Goal: Task Accomplishment & Management: Manage account settings

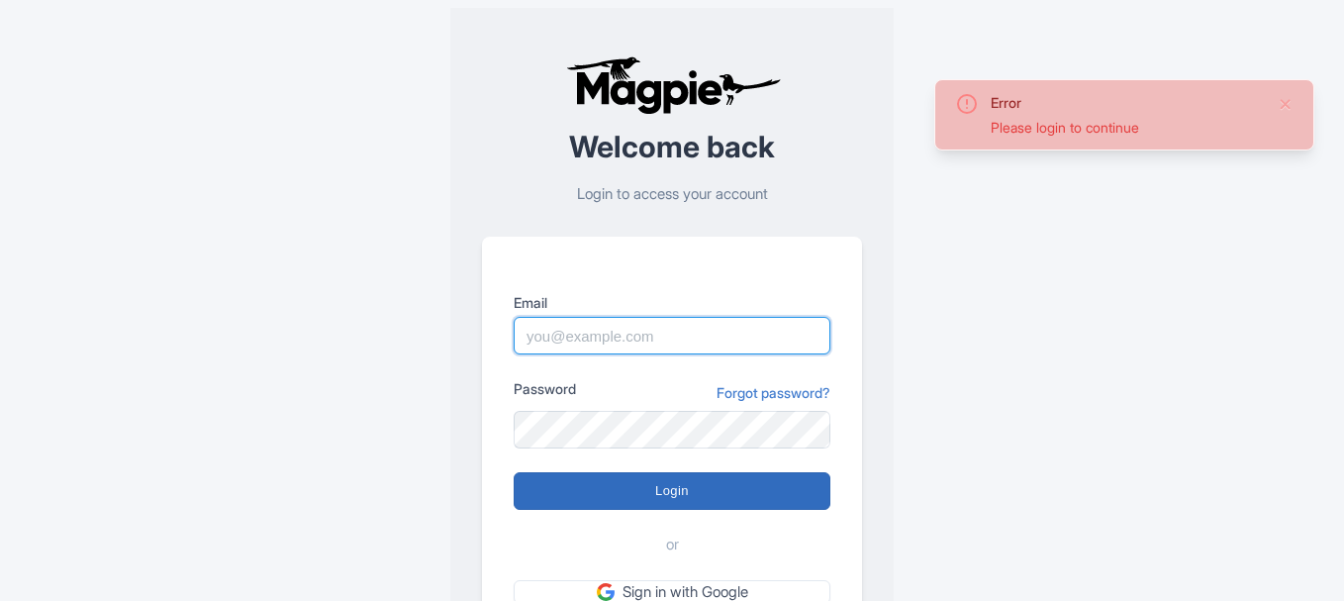
type input "[EMAIL_ADDRESS][DOMAIN_NAME]"
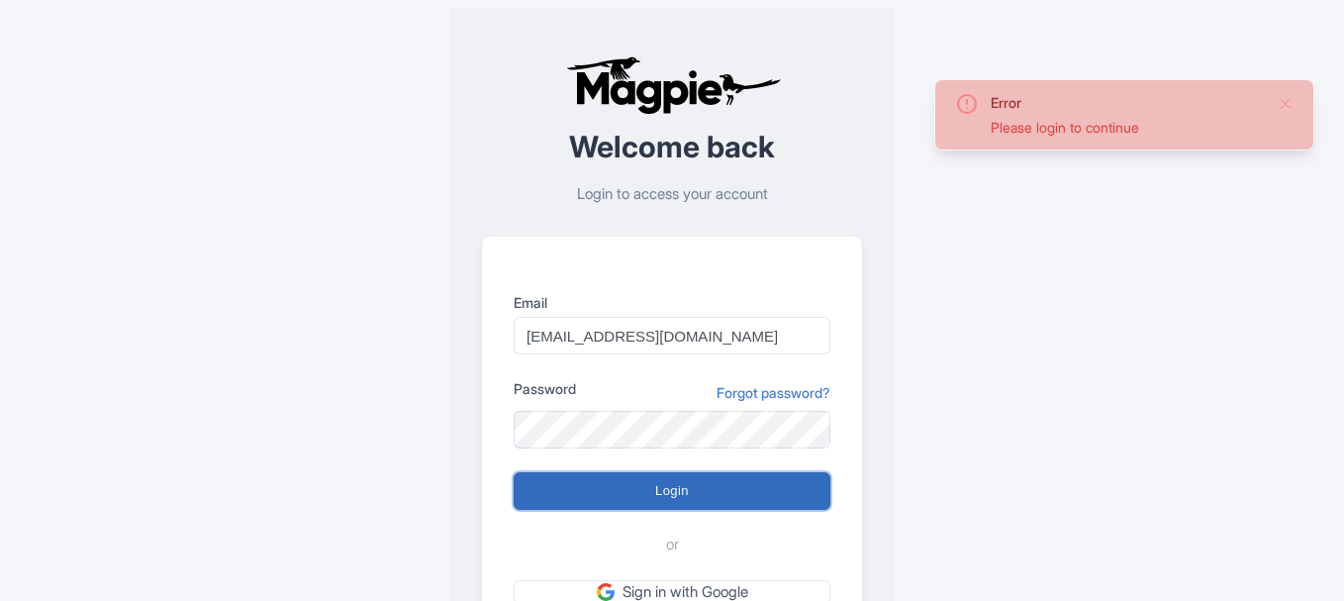
click at [646, 490] on input "Login" at bounding box center [672, 491] width 317 height 38
type input "Logging in..."
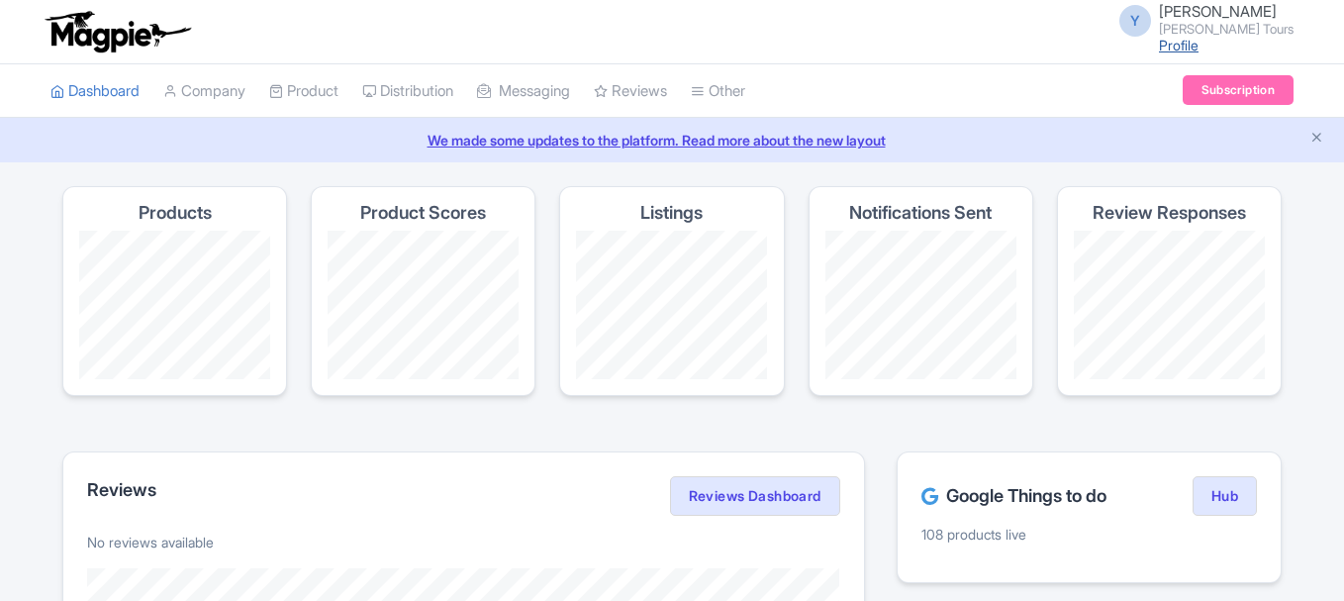
click at [1199, 44] on link "Profile" at bounding box center [1179, 45] width 40 height 17
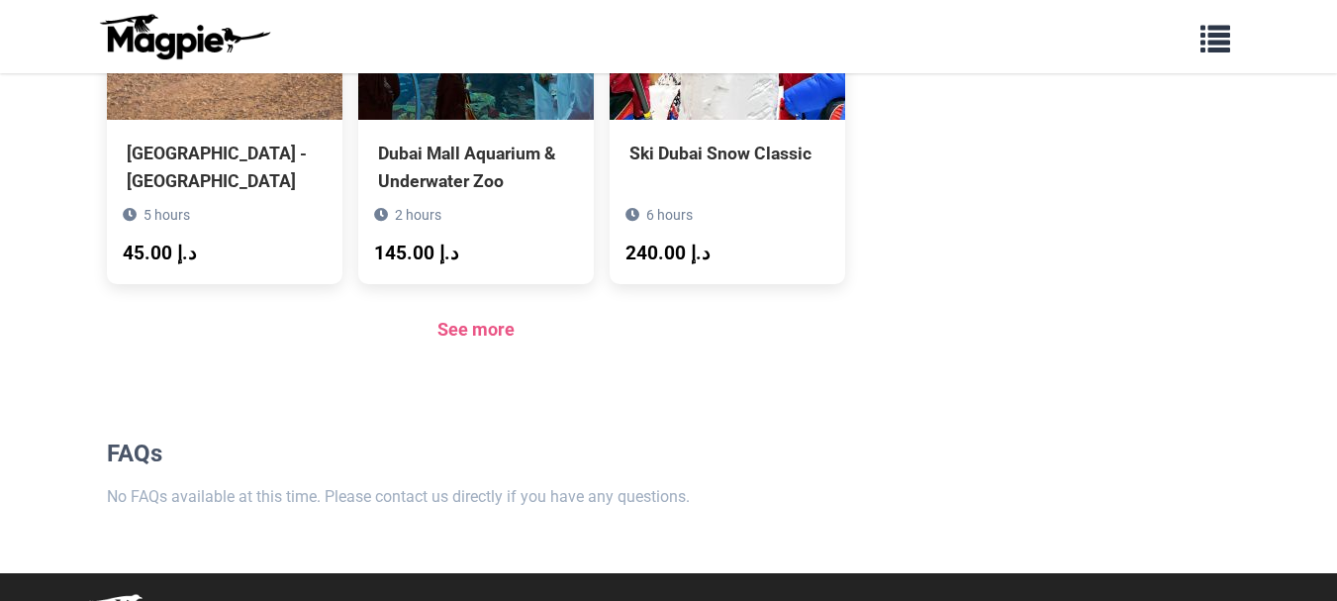
scroll to position [1409, 0]
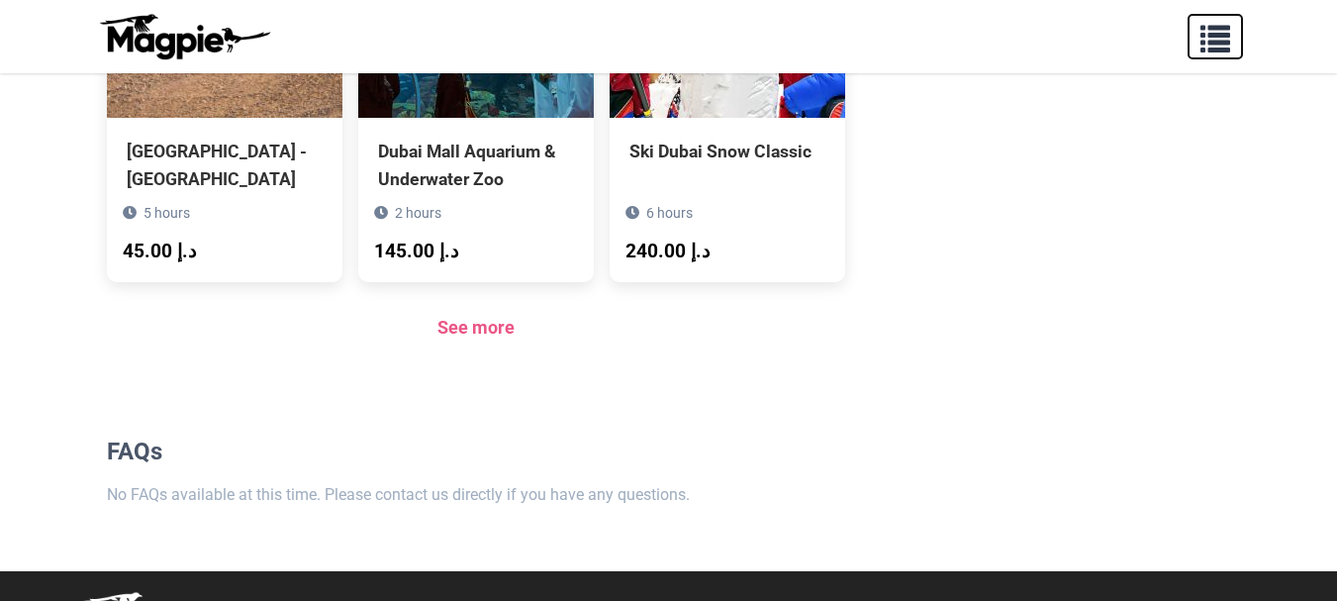
click at [1219, 36] on span "button" at bounding box center [1216, 35] width 30 height 30
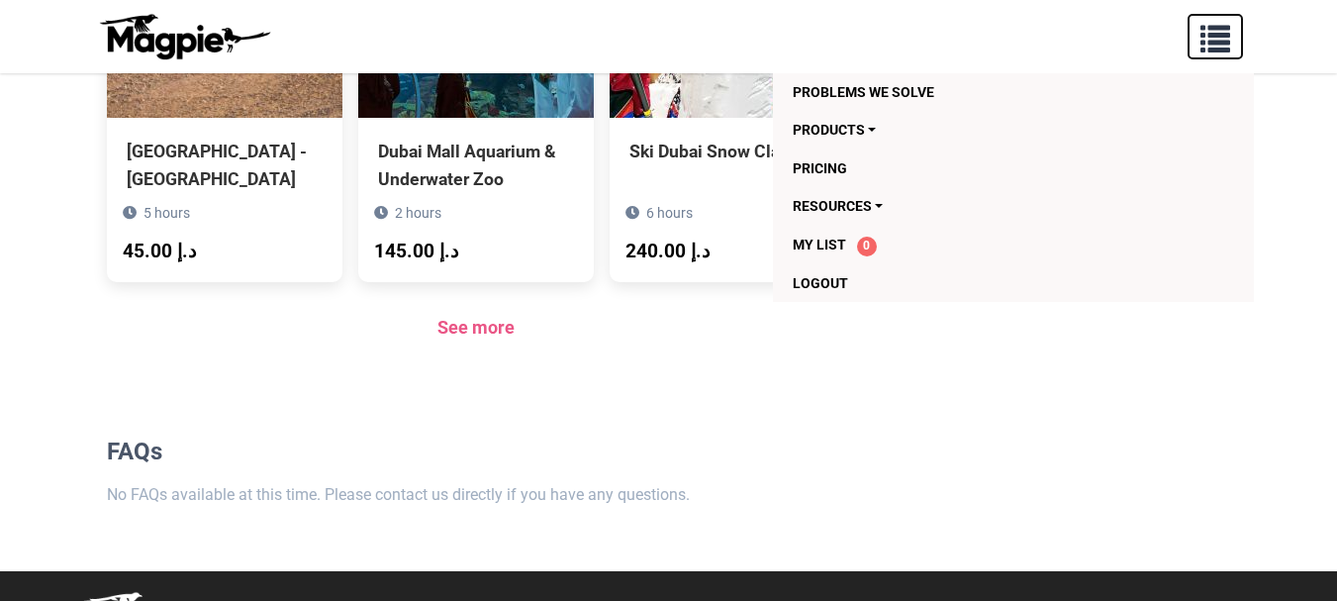
click at [1219, 36] on span "button" at bounding box center [1216, 35] width 30 height 30
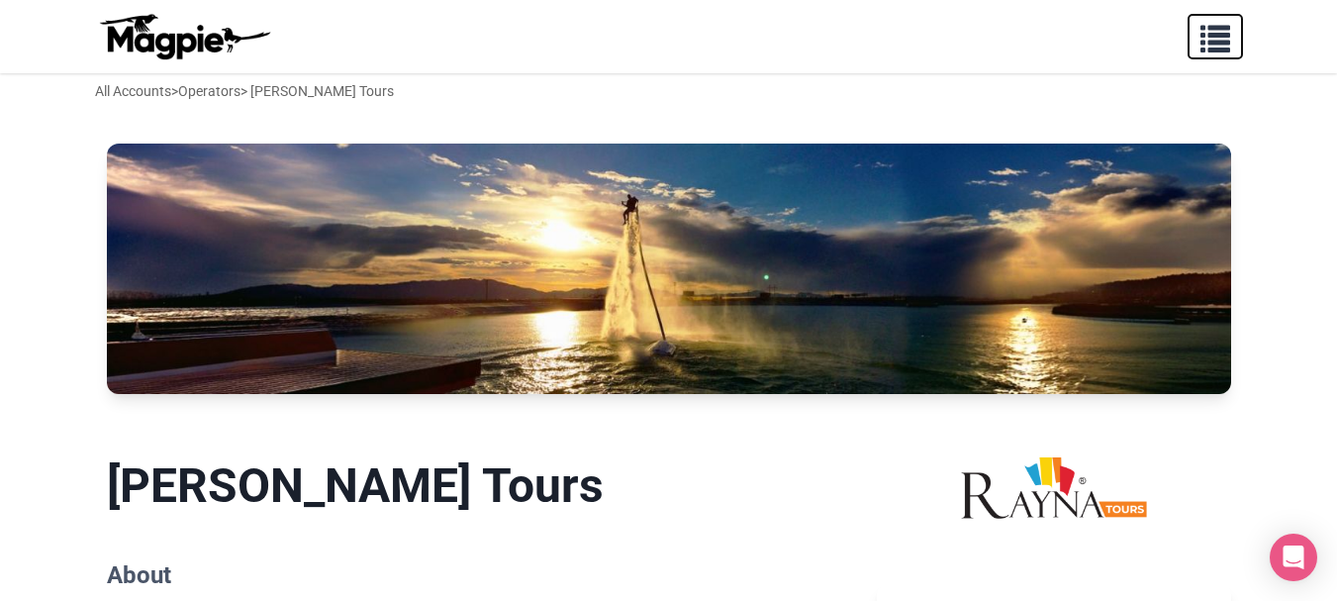
scroll to position [0, 0]
